Goal: Navigation & Orientation: Go to known website

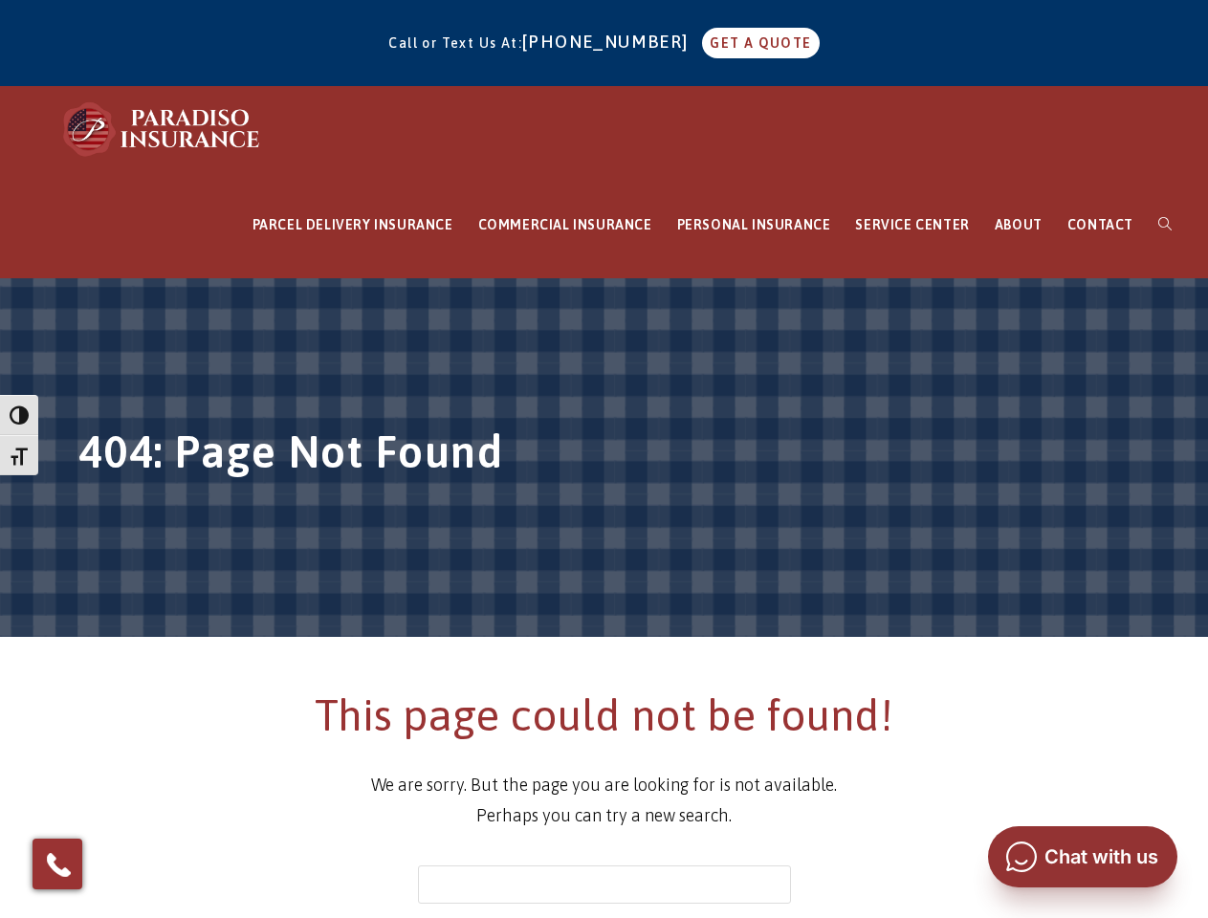
click at [603, 459] on h1 "404: Page Not Found" at bounding box center [604, 457] width 1052 height 71
click at [19, 415] on span "button" at bounding box center [19, 414] width 19 height 19
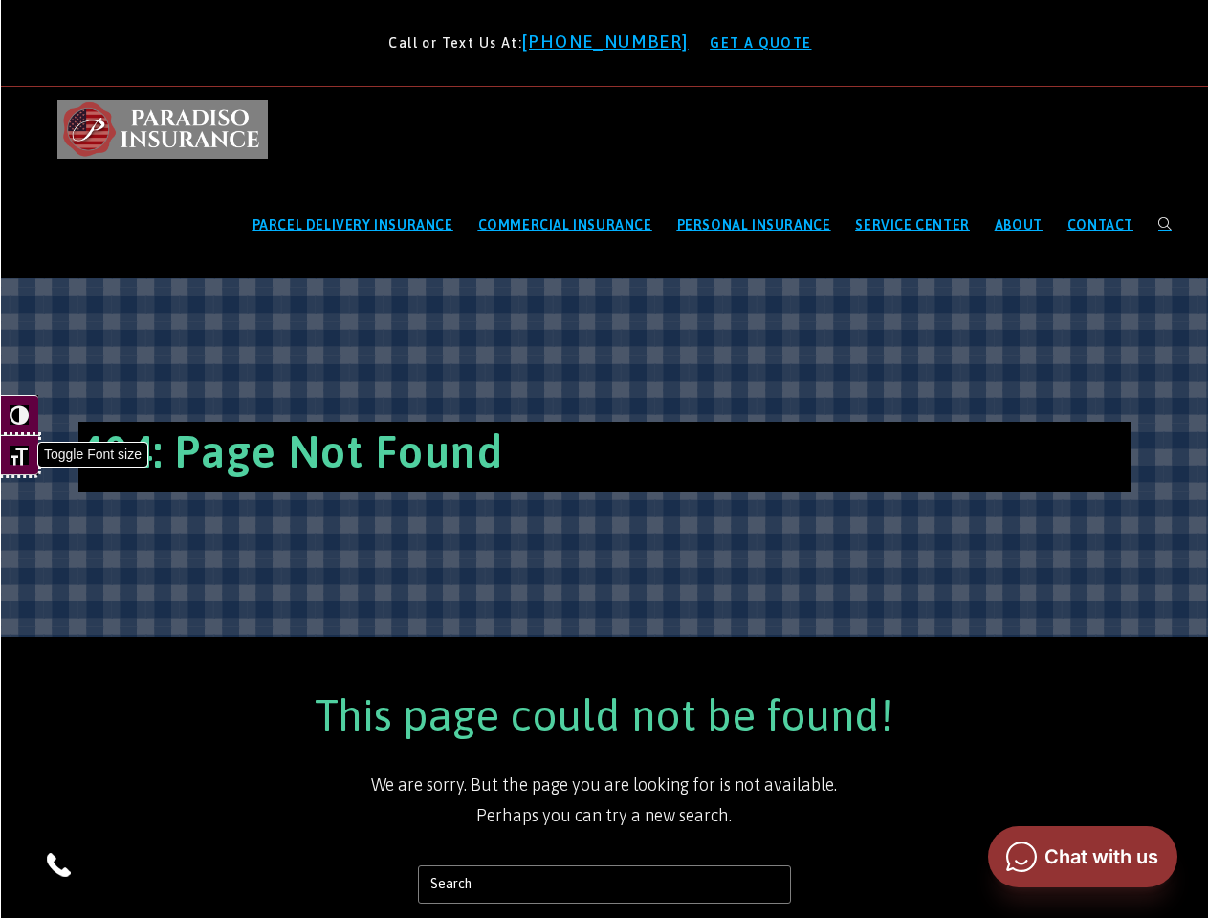
click at [19, 455] on span "button" at bounding box center [19, 455] width 19 height 19
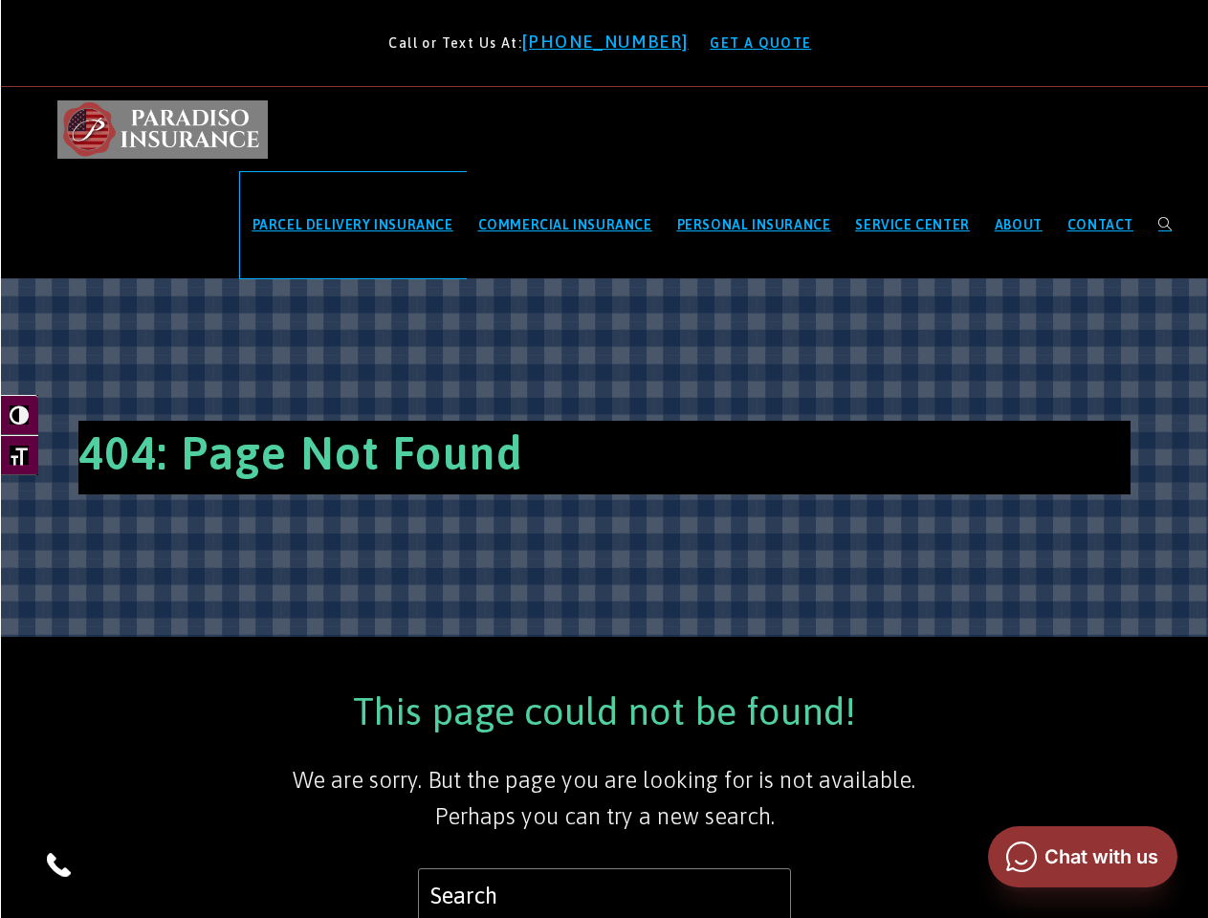
click at [353, 225] on span "PARCEL DELIVERY INSURANCE" at bounding box center [352, 224] width 201 height 15
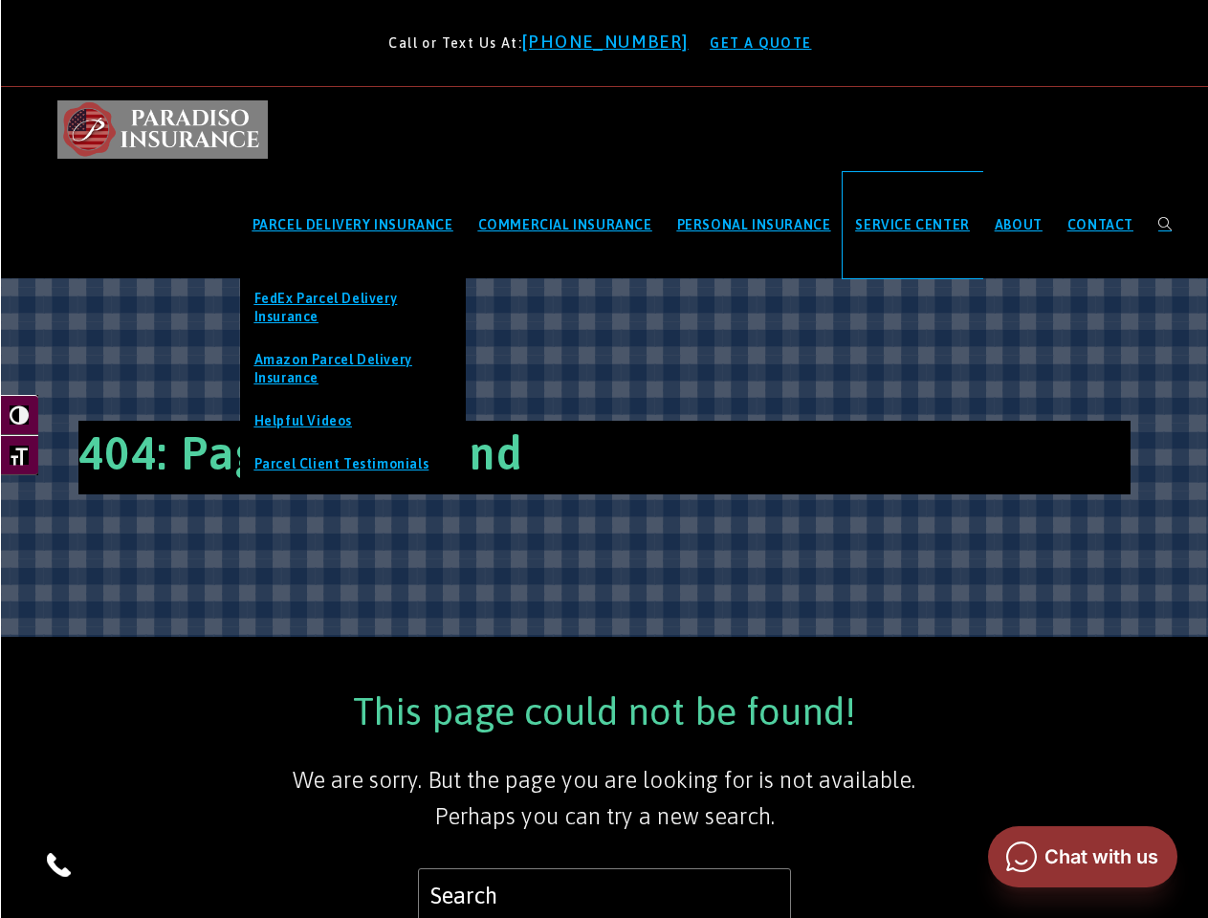
click at [912, 225] on span "SERVICE CENTER" at bounding box center [912, 224] width 114 height 15
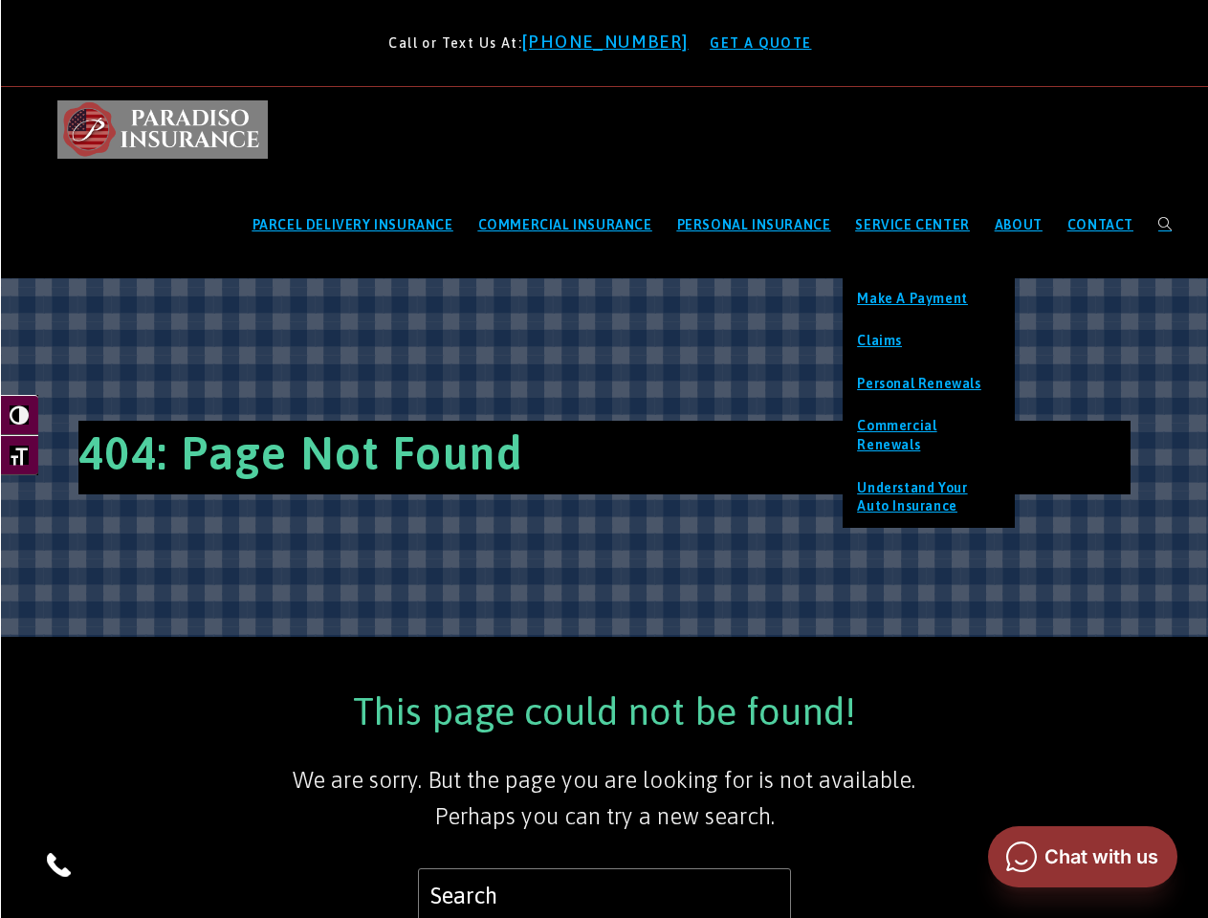
click at [57, 864] on img at bounding box center [58, 864] width 31 height 31
